Goal: Navigation & Orientation: Find specific page/section

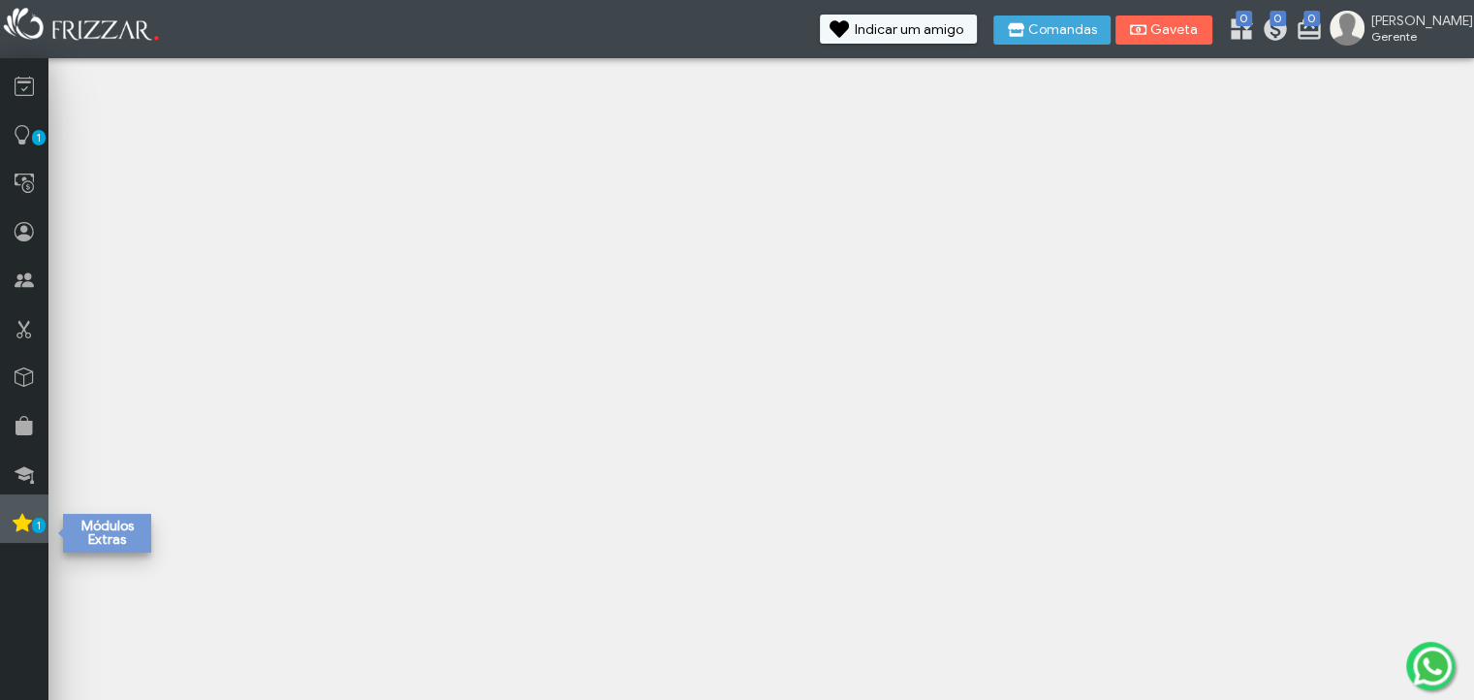
click at [41, 532] on span "1" at bounding box center [39, 525] width 14 height 16
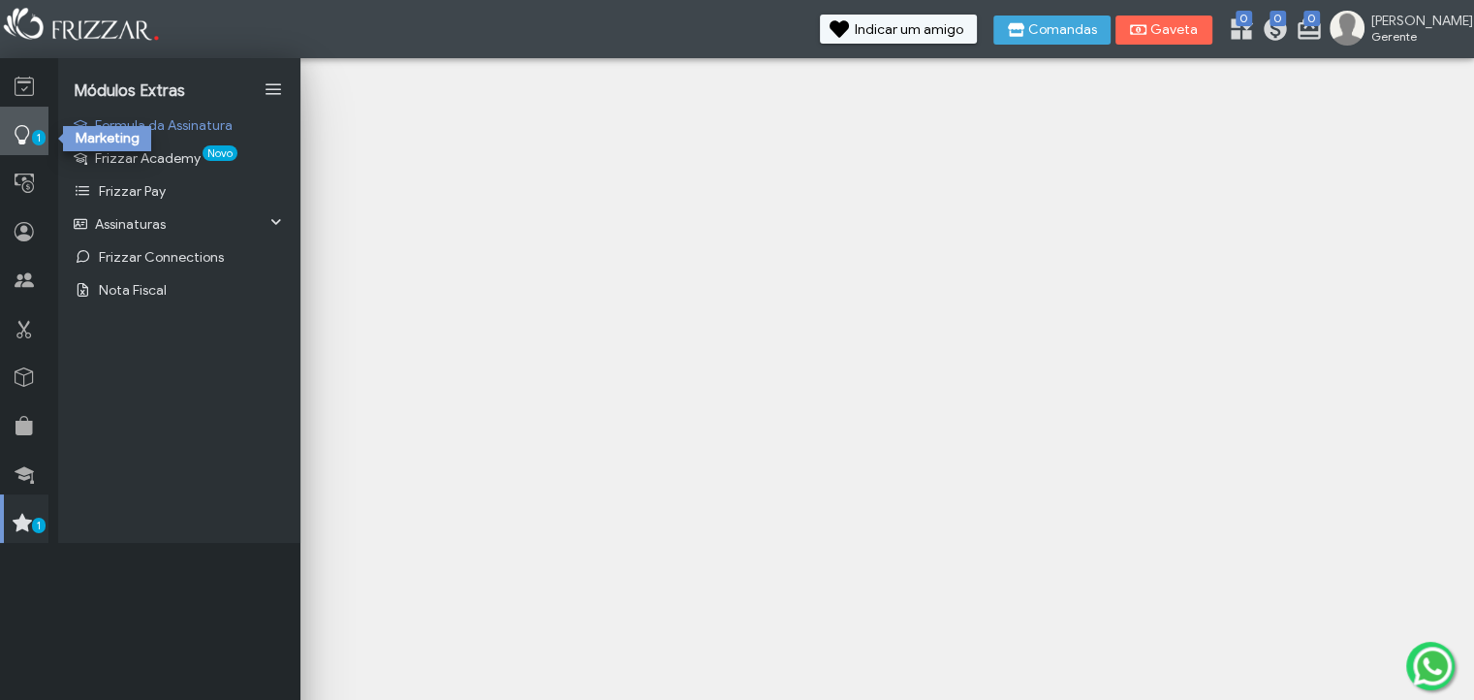
click at [32, 131] on link "1" at bounding box center [24, 131] width 48 height 48
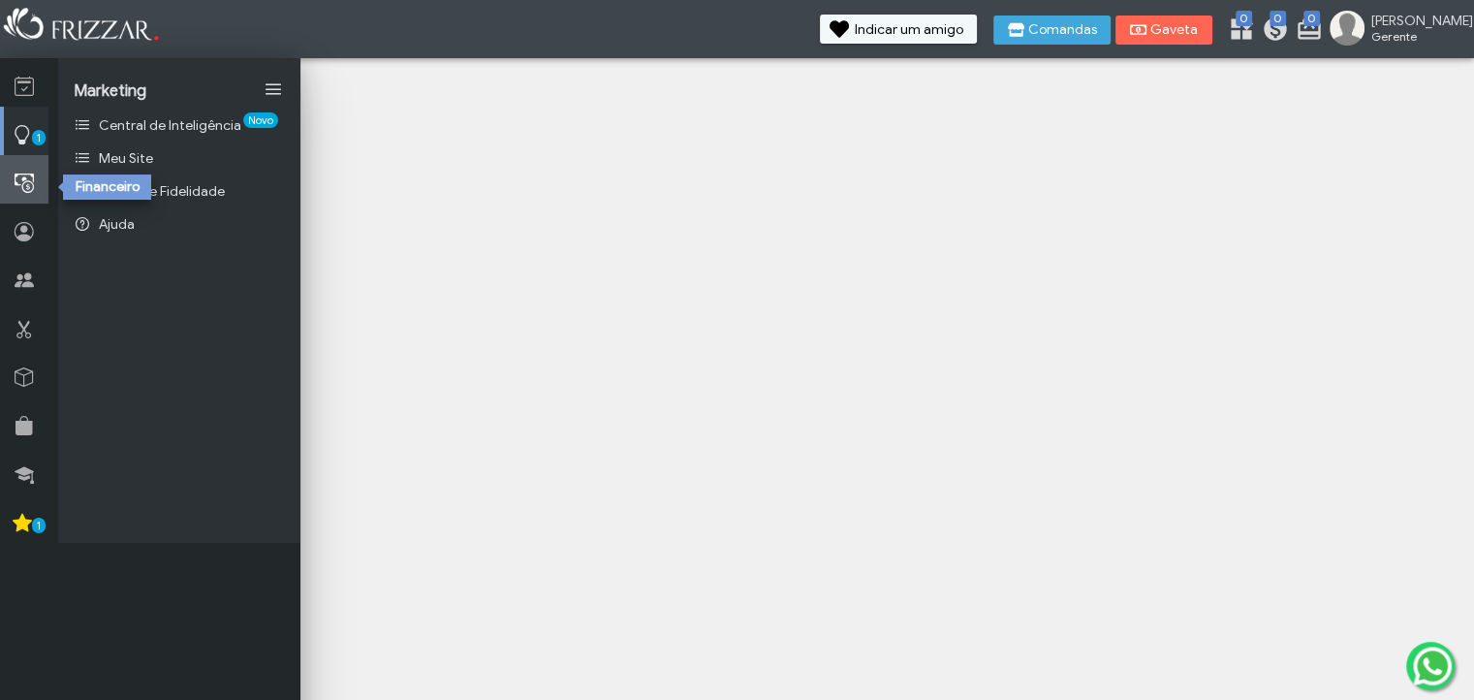
click at [19, 164] on link at bounding box center [24, 179] width 48 height 48
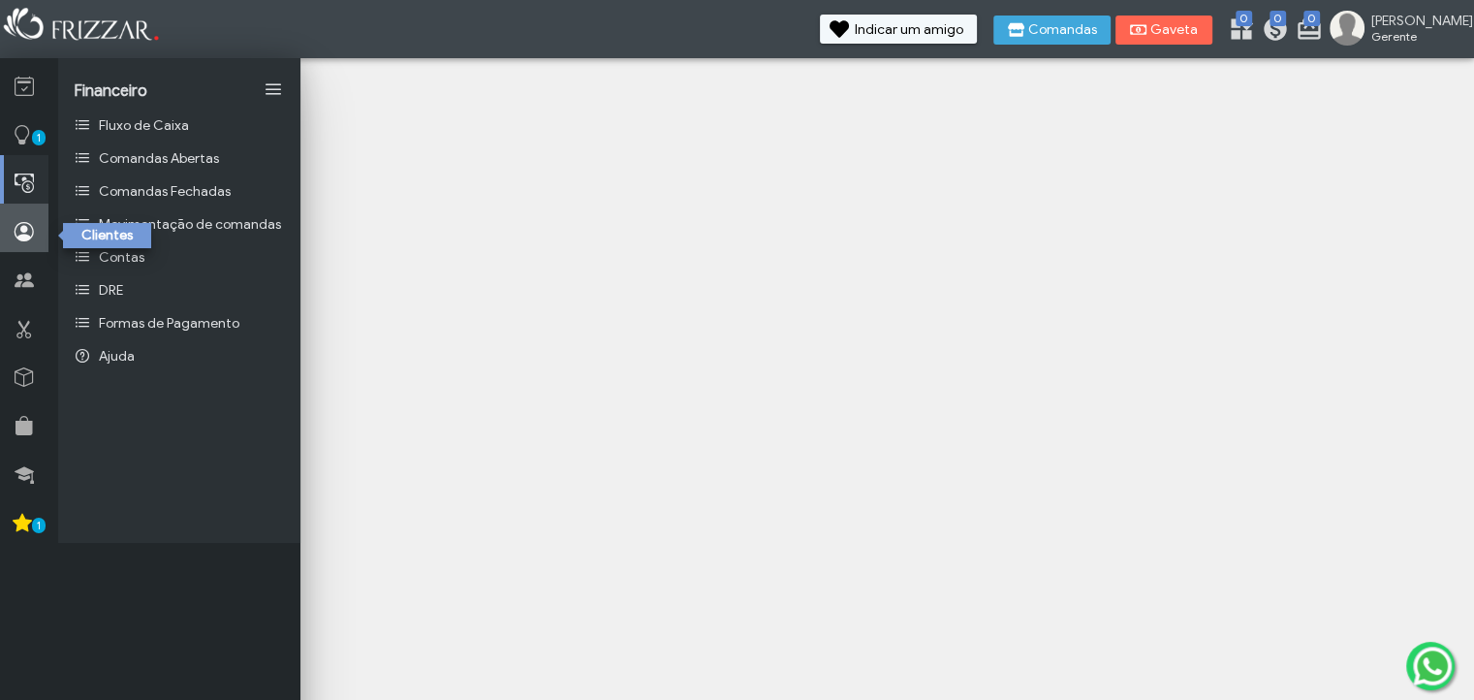
click at [32, 219] on link at bounding box center [24, 227] width 48 height 48
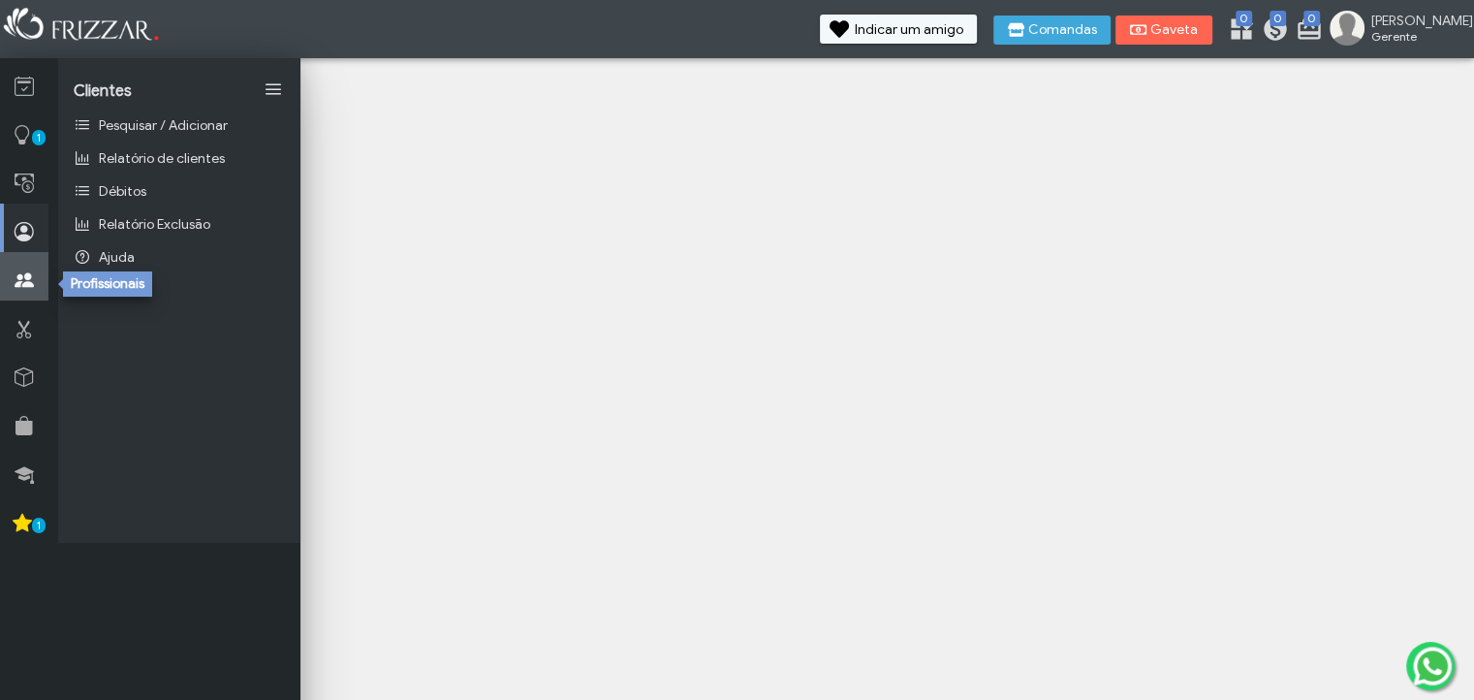
click at [23, 282] on icon at bounding box center [24, 280] width 19 height 24
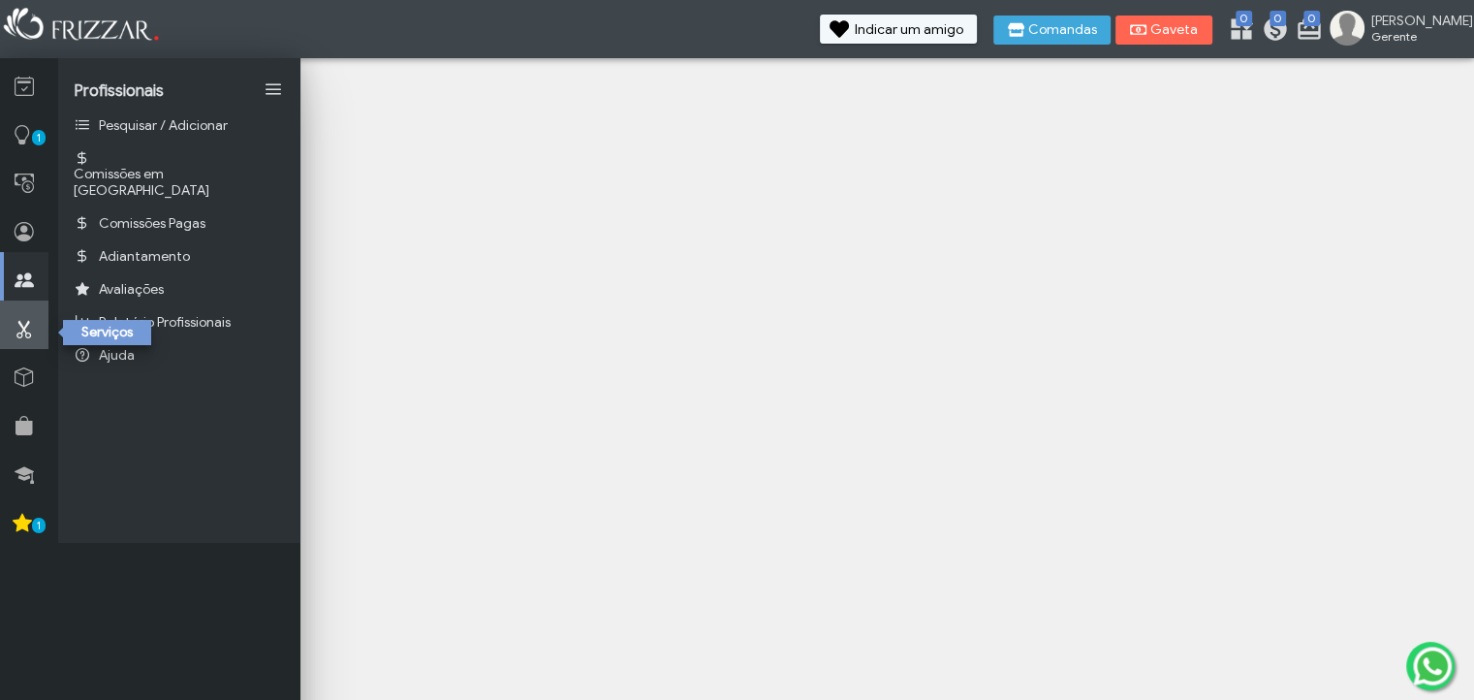
click at [30, 324] on icon at bounding box center [24, 329] width 19 height 24
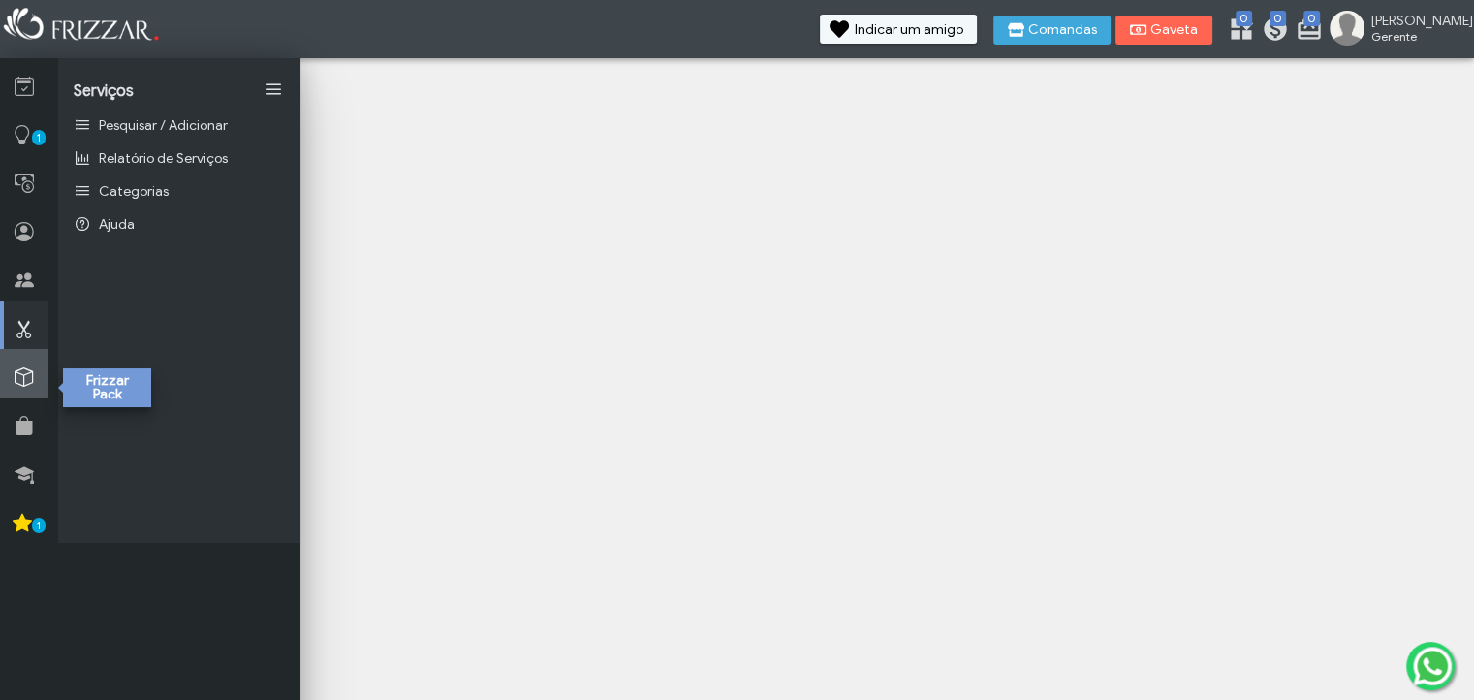
click at [27, 364] on link at bounding box center [24, 373] width 48 height 48
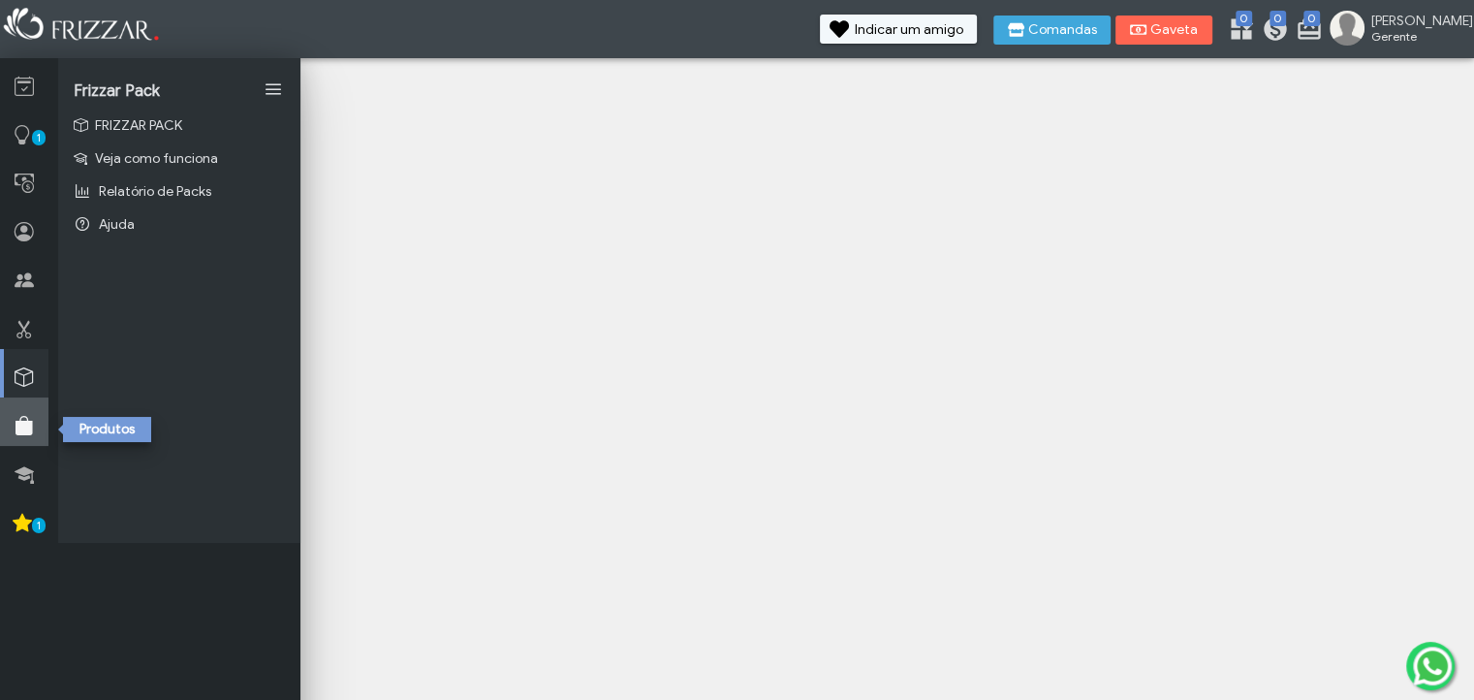
click at [34, 408] on link at bounding box center [24, 421] width 48 height 48
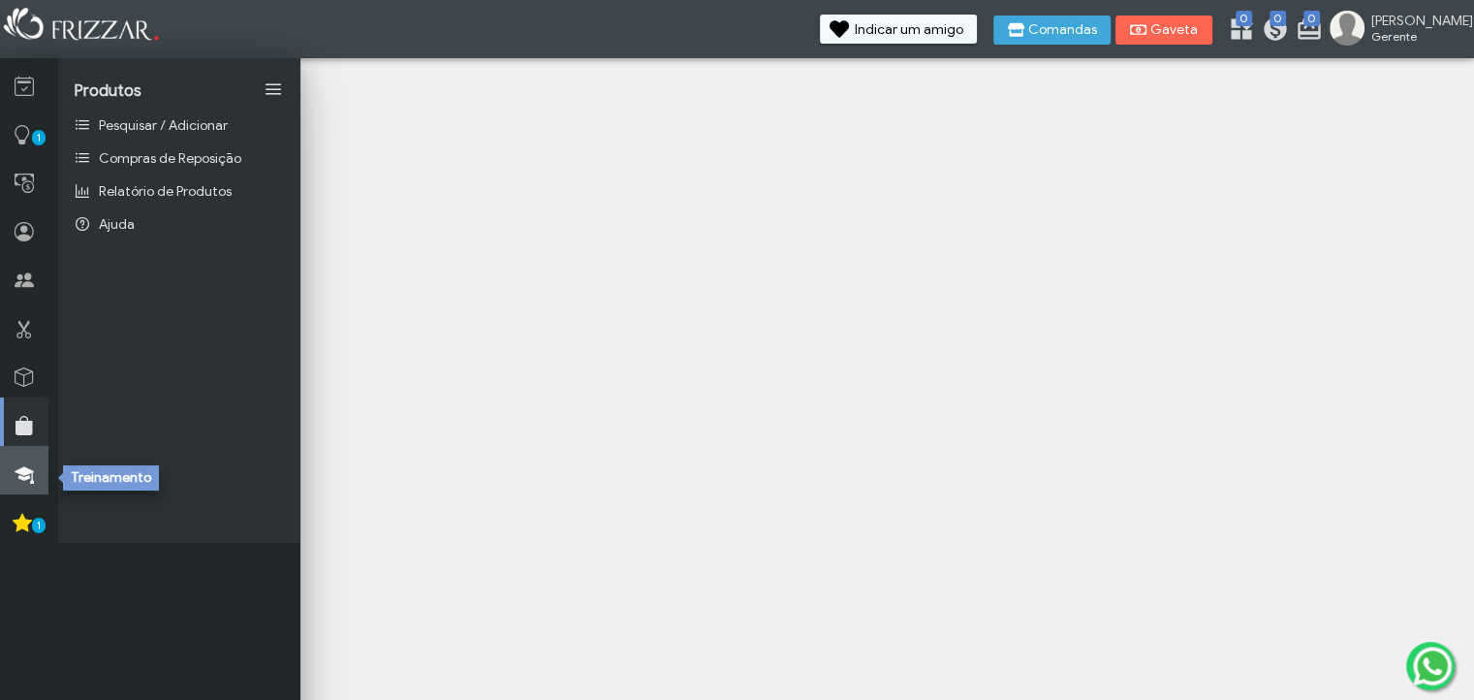
click at [25, 473] on icon at bounding box center [24, 474] width 19 height 24
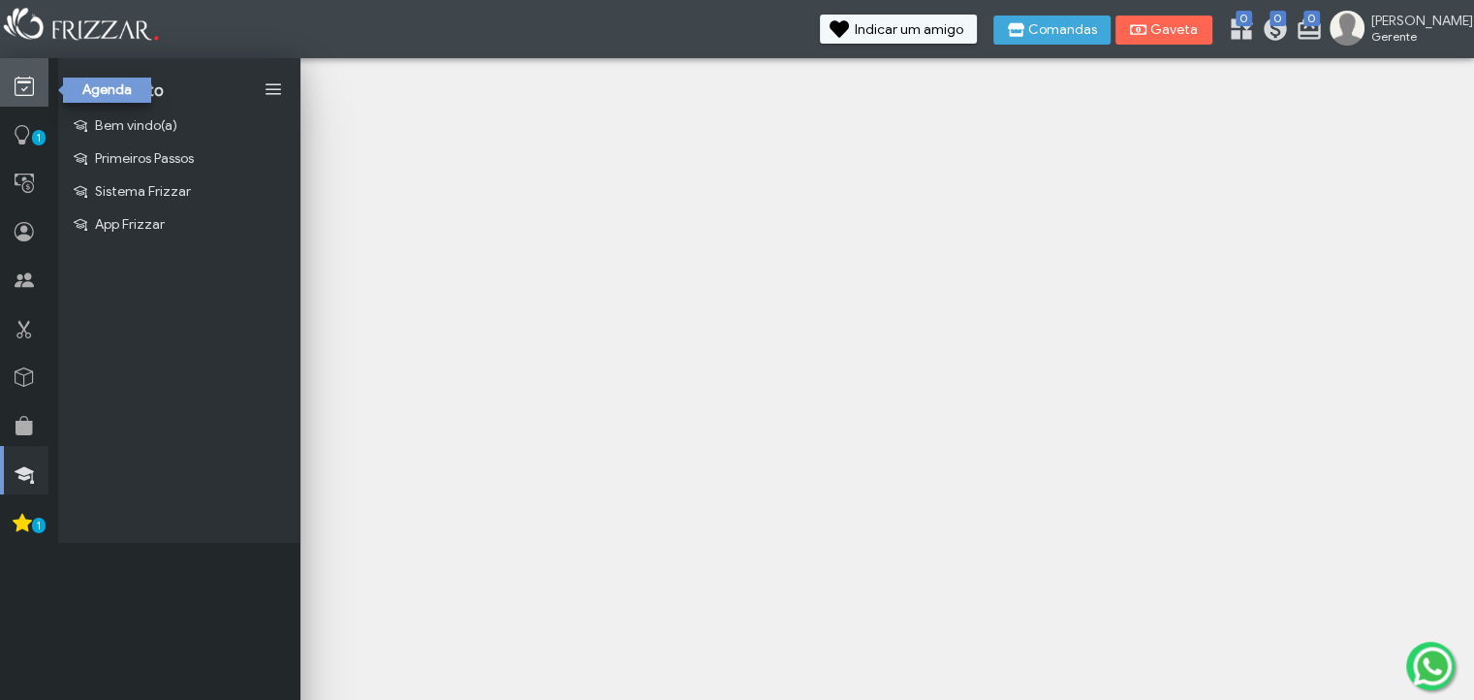
click at [33, 95] on icon at bounding box center [24, 87] width 19 height 24
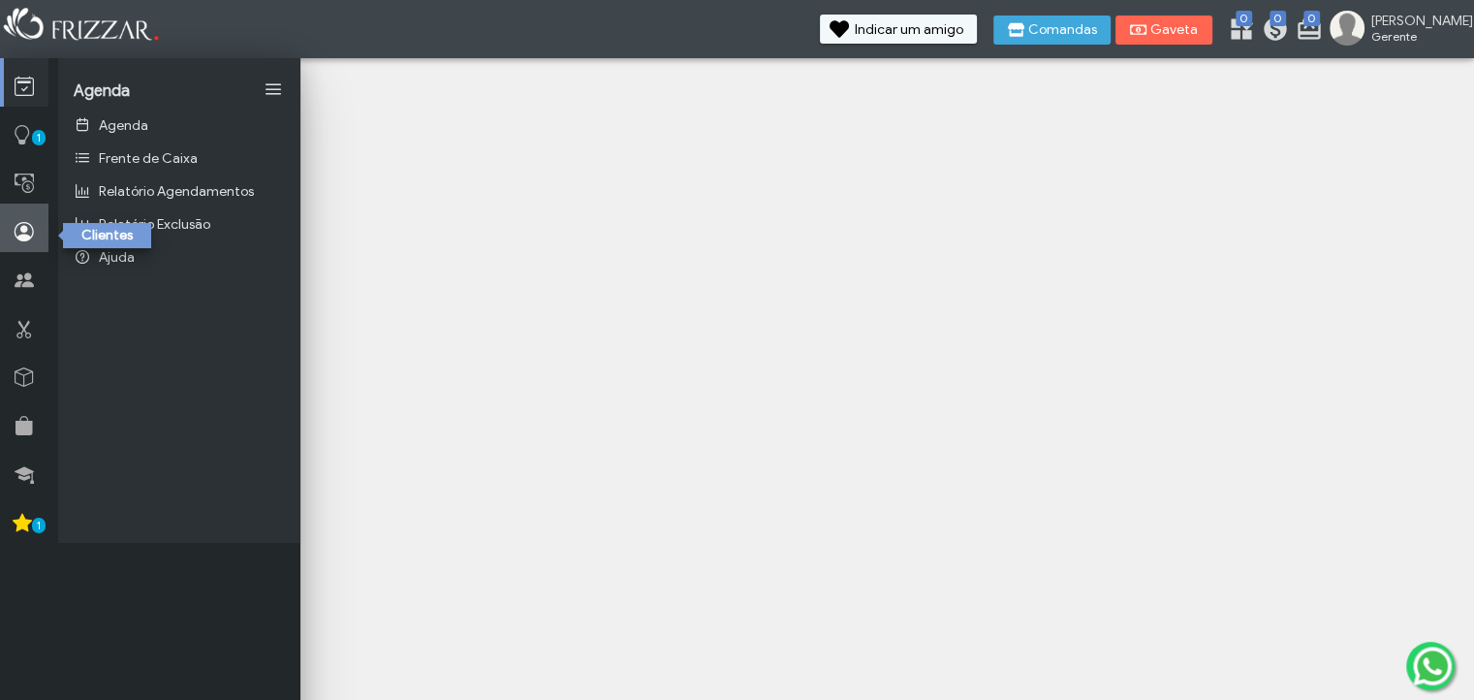
click at [21, 226] on icon at bounding box center [24, 232] width 19 height 24
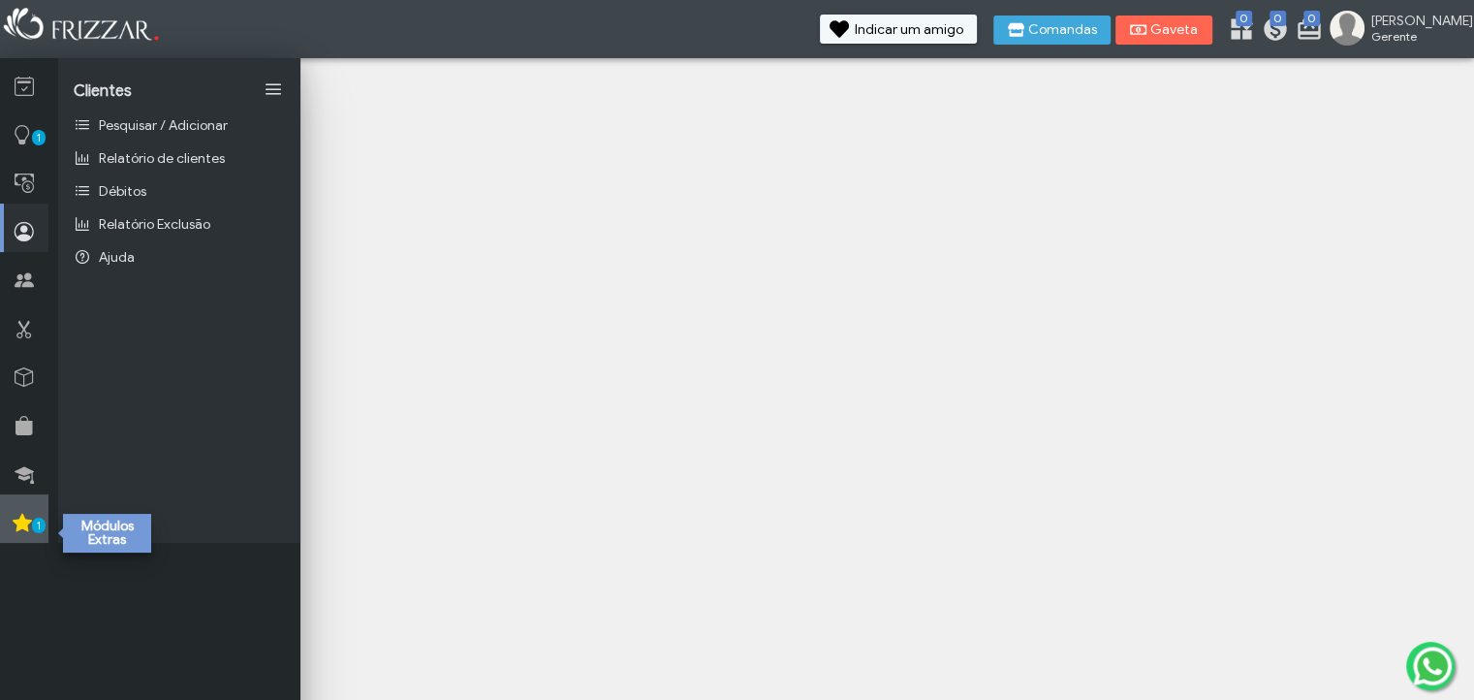
click at [8, 524] on link "1" at bounding box center [24, 518] width 48 height 48
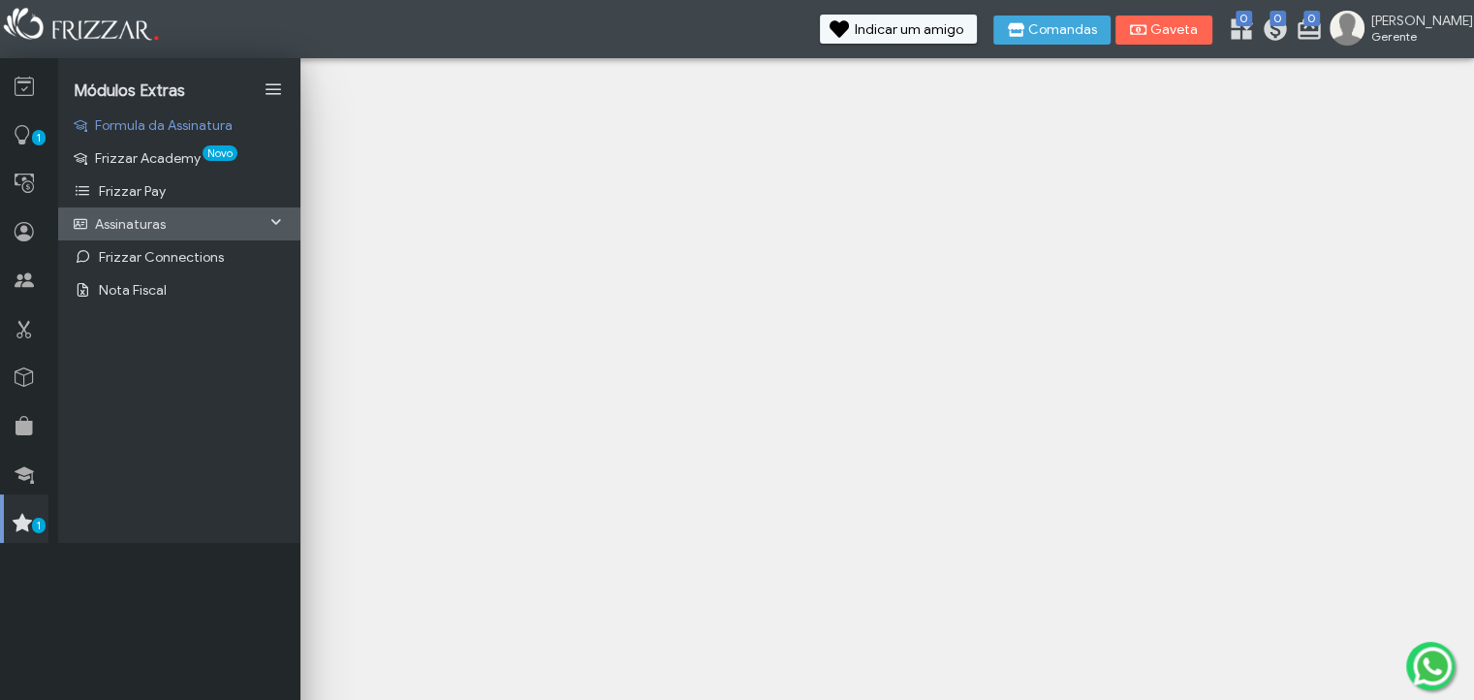
click at [121, 227] on span "Assinaturas" at bounding box center [130, 224] width 71 height 16
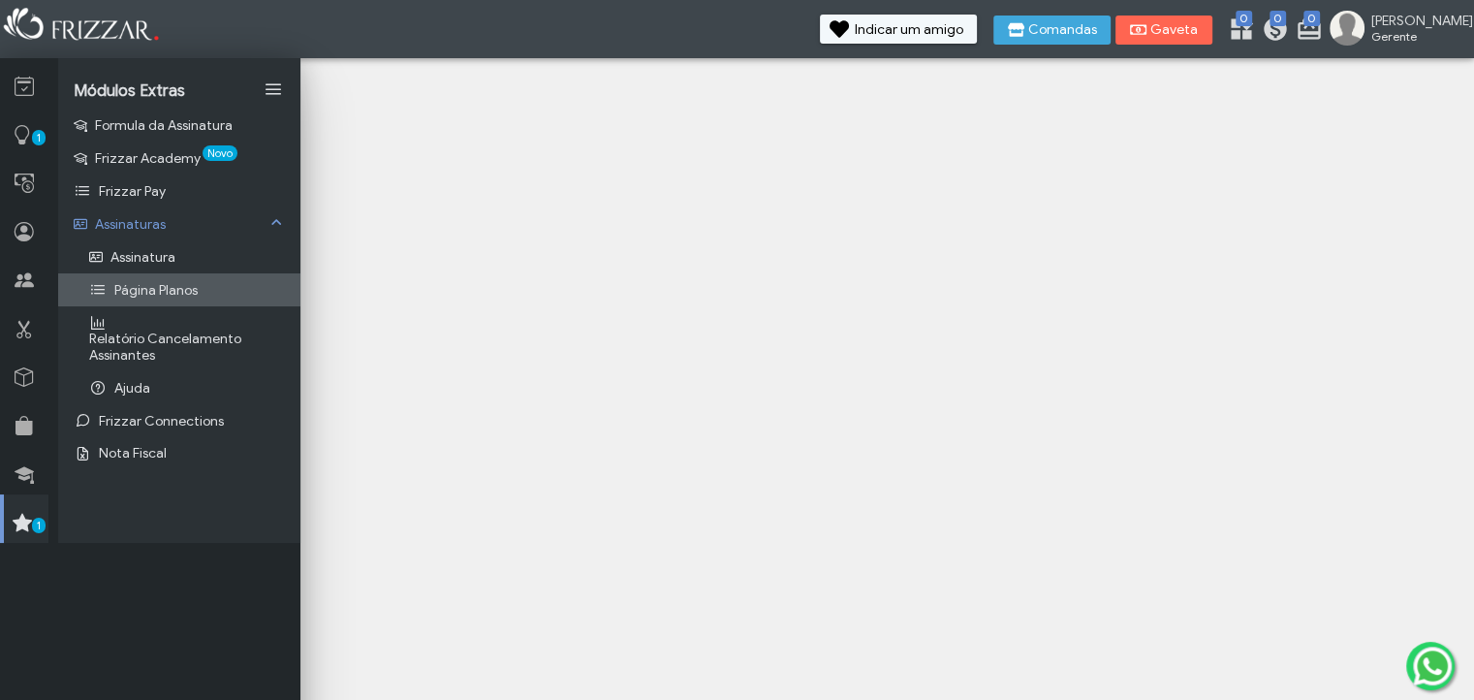
click at [131, 292] on span "Página Planos" at bounding box center [155, 290] width 83 height 16
